Goal: Task Accomplishment & Management: Complete application form

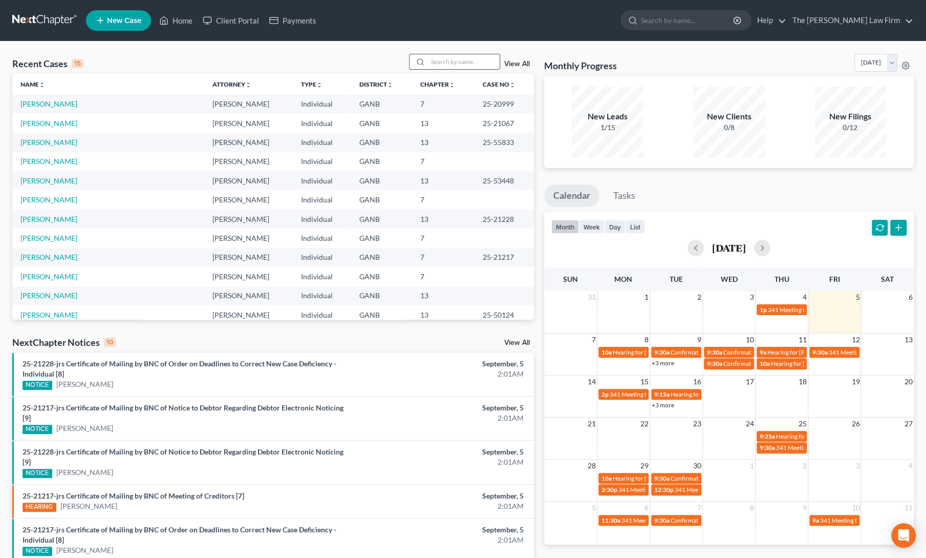
click at [452, 63] on input "search" at bounding box center [464, 61] width 72 height 15
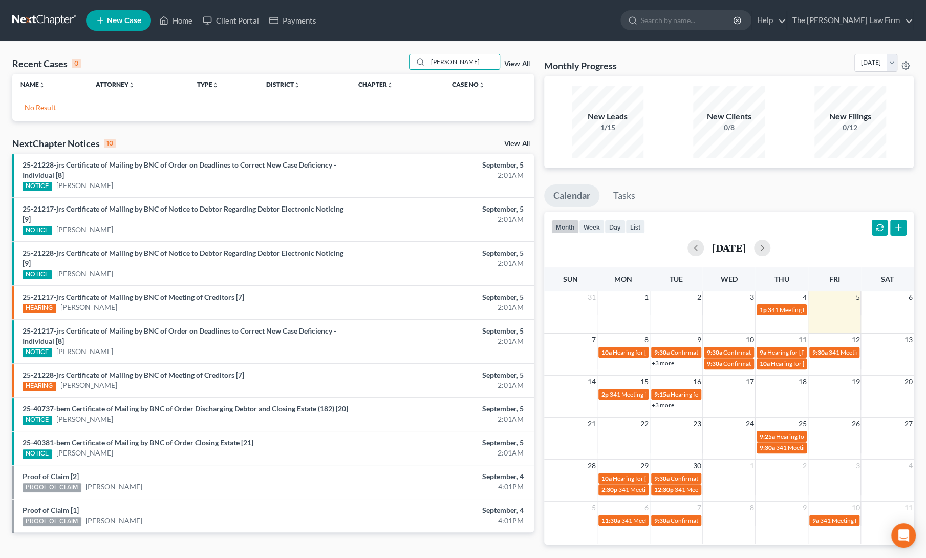
type input "[PERSON_NAME]"
click at [117, 23] on span "New Case" at bounding box center [124, 21] width 34 height 8
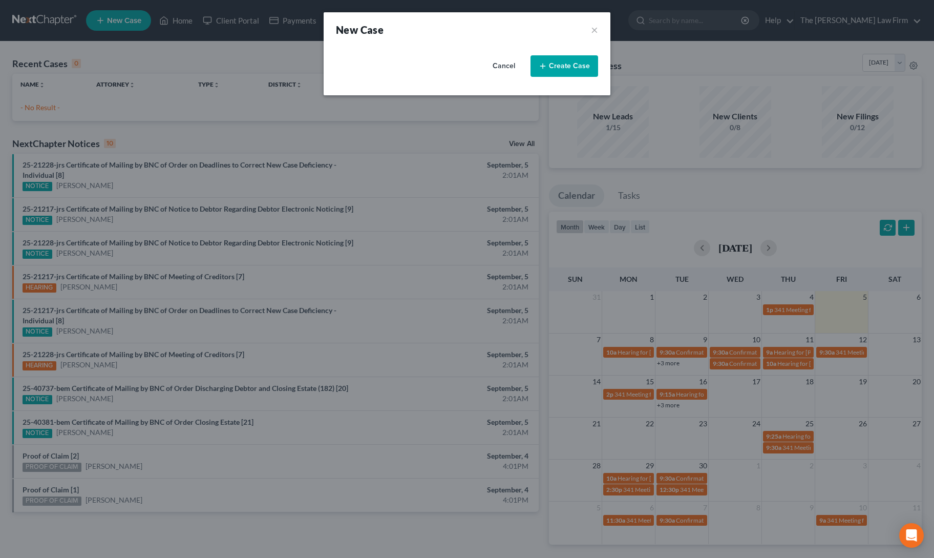
select select "19"
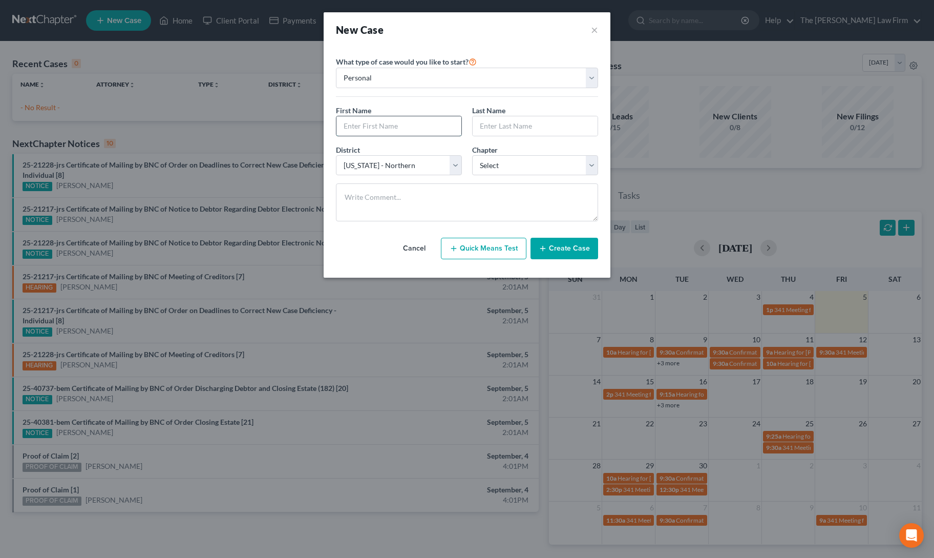
click at [377, 121] on input "text" at bounding box center [398, 125] width 125 height 19
type input "[PERSON_NAME]"
click at [494, 164] on select "Select 7 11 12 13" at bounding box center [535, 165] width 126 height 20
select select "0"
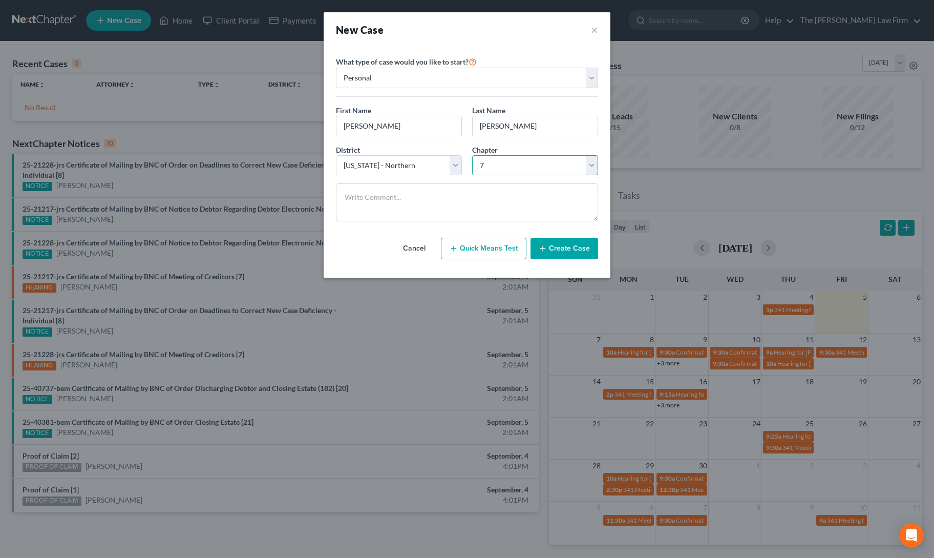
click at [472, 155] on select "Select 7 11 12 13" at bounding box center [535, 165] width 126 height 20
click at [563, 254] on button "Create Case" at bounding box center [564, 249] width 68 height 22
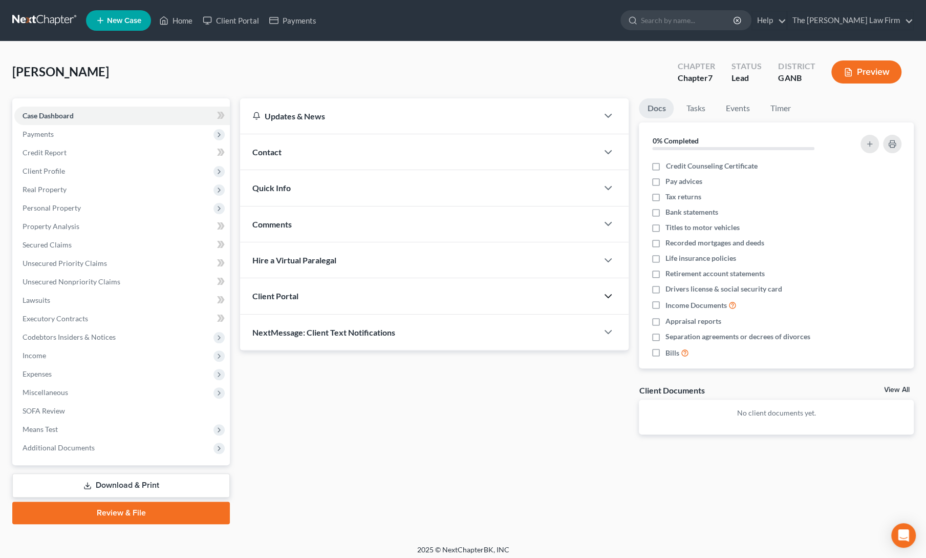
click at [611, 294] on polyline "button" at bounding box center [608, 295] width 6 height 3
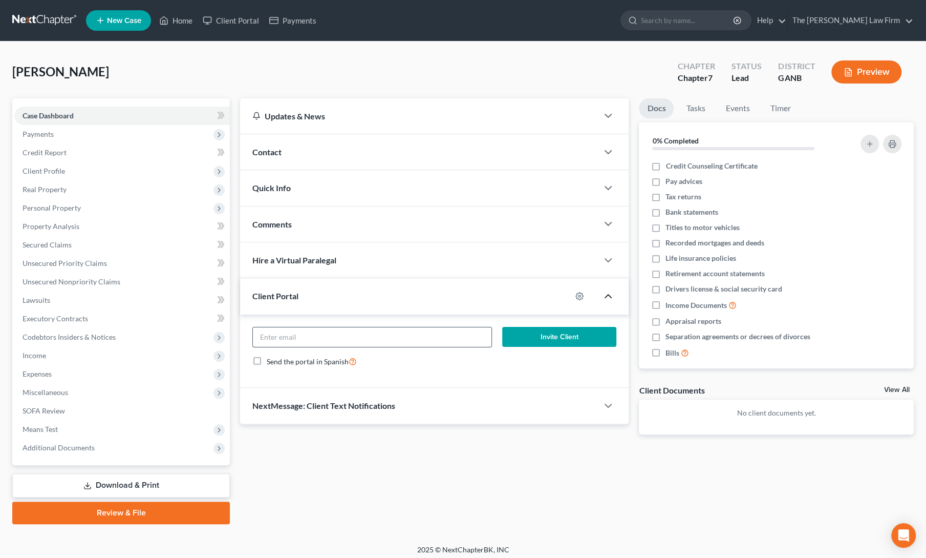
click at [403, 335] on input "email" at bounding box center [372, 336] width 238 height 19
click at [383, 334] on input "email" at bounding box center [372, 336] width 238 height 19
paste input "[EMAIL_ADDRESS][DOMAIN_NAME]"
type input "[EMAIL_ADDRESS][DOMAIN_NAME]"
click at [498, 360] on div "Send the portal in Spanish" at bounding box center [434, 361] width 364 height 12
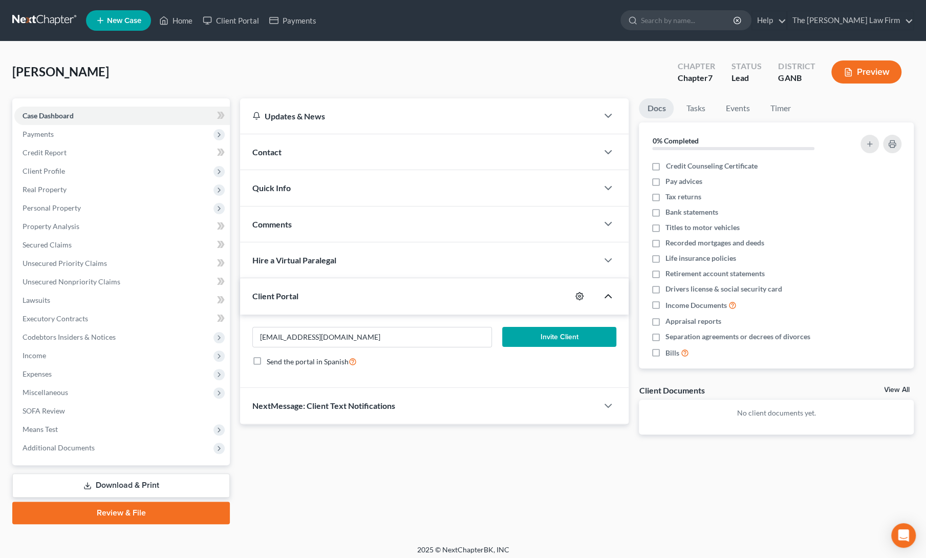
click at [580, 295] on circle "button" at bounding box center [580, 296] width 2 height 2
select select "0"
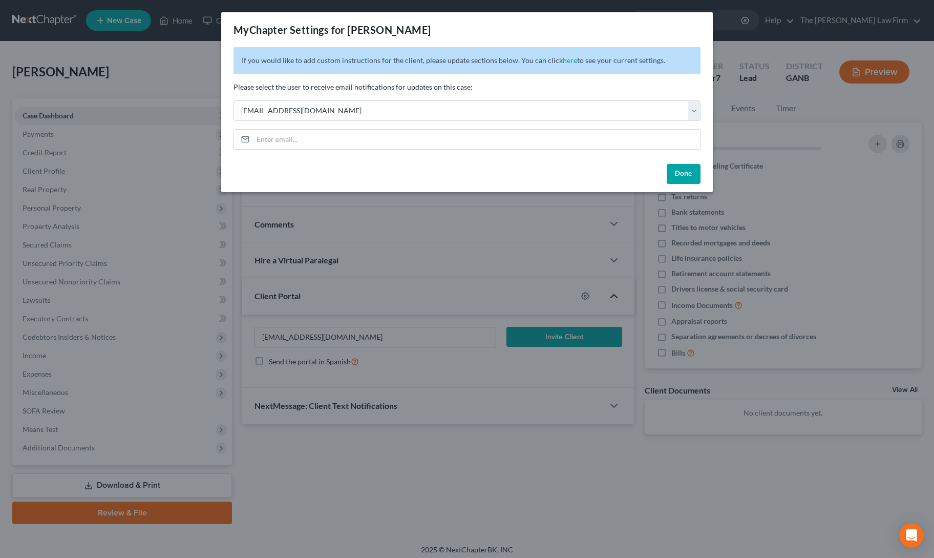
click at [677, 176] on button "Done" at bounding box center [684, 174] width 34 height 20
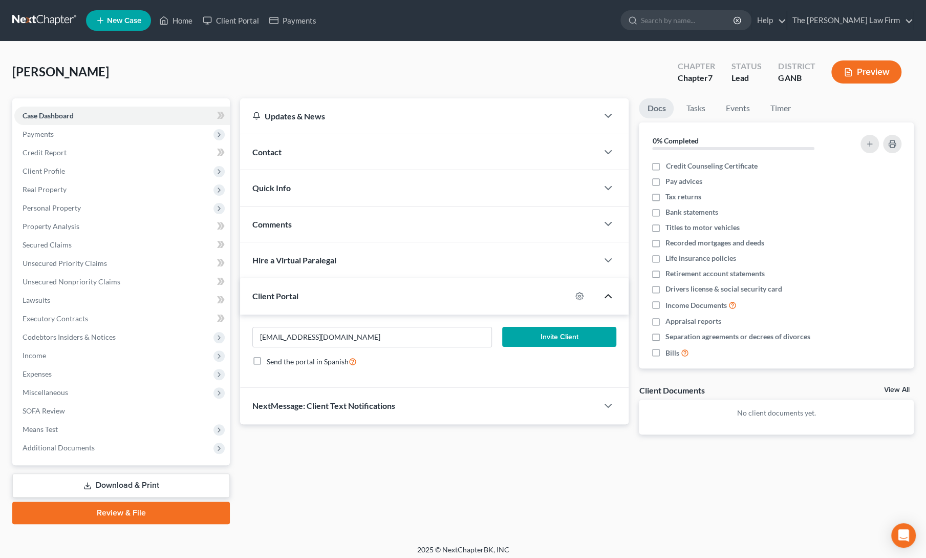
click at [519, 368] on form "[EMAIL_ADDRESS][DOMAIN_NAME] Invite Client Send the portal in Spanish" at bounding box center [434, 351] width 374 height 49
click at [569, 341] on button "Invite Client" at bounding box center [559, 337] width 115 height 20
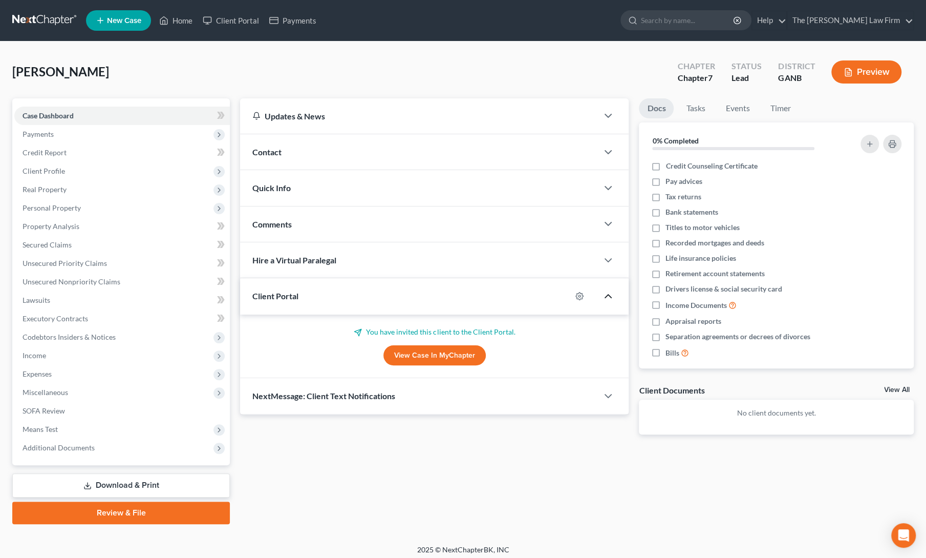
click at [448, 350] on link "View Case in MyChapter" at bounding box center [435, 355] width 102 height 20
click at [232, 68] on div "[PERSON_NAME] Chapter Chapter 7 Status Lead District GANB Preview" at bounding box center [463, 76] width 902 height 45
